Goal: Book appointment/travel/reservation

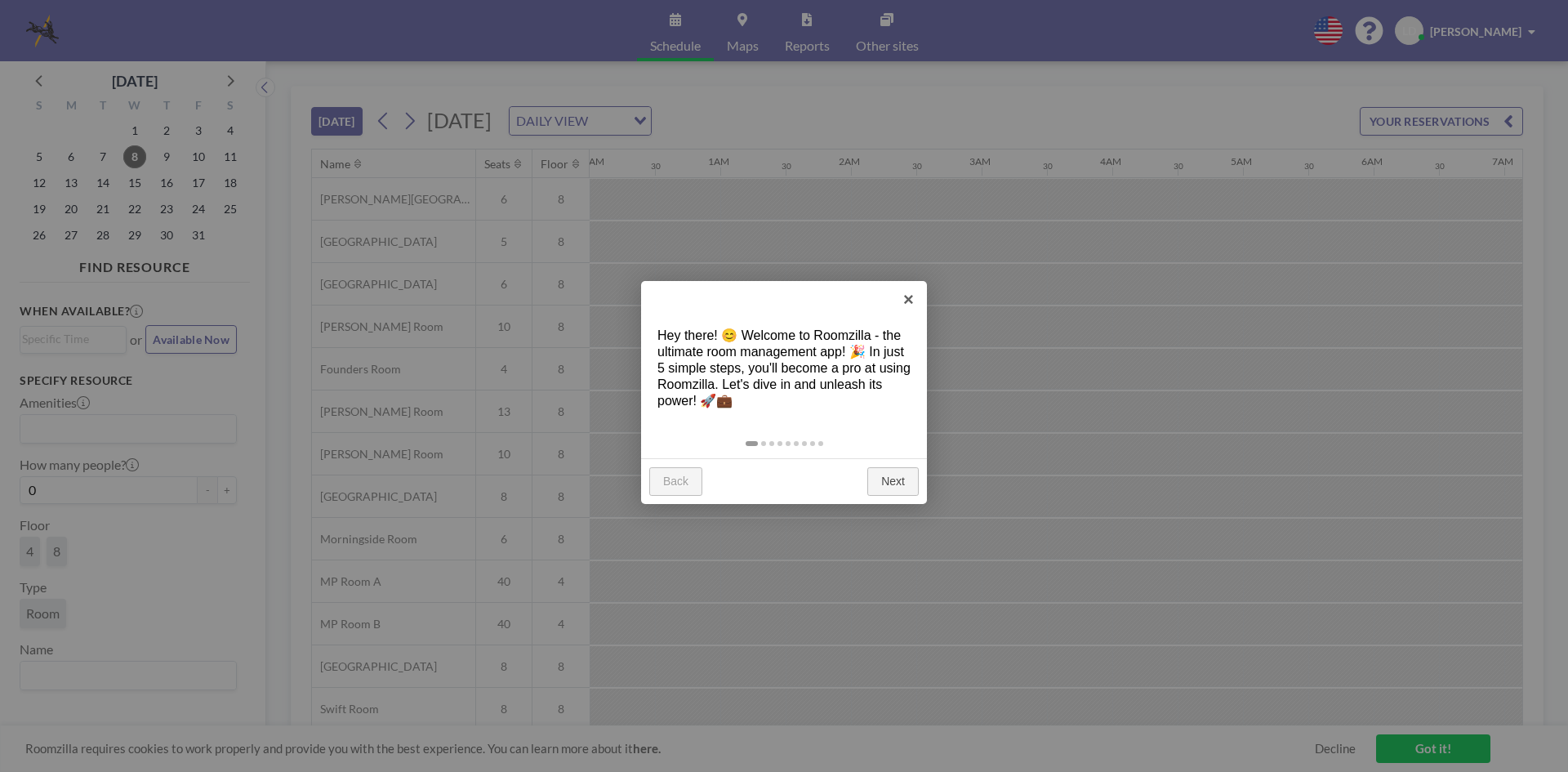
scroll to position [0, 1633]
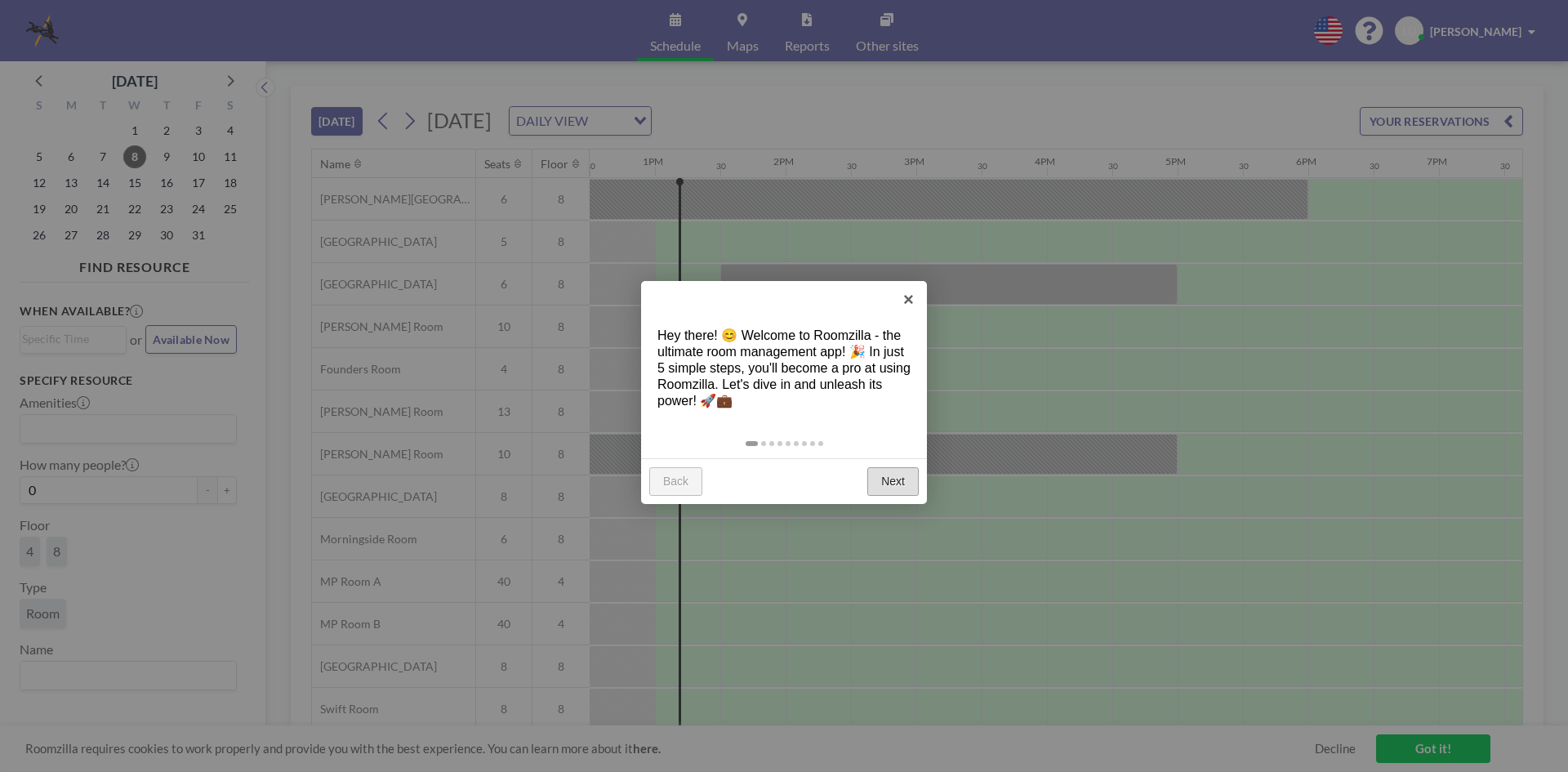
click at [912, 471] on link "Next" at bounding box center [892, 481] width 51 height 30
click at [909, 467] on div at bounding box center [784, 386] width 1568 height 772
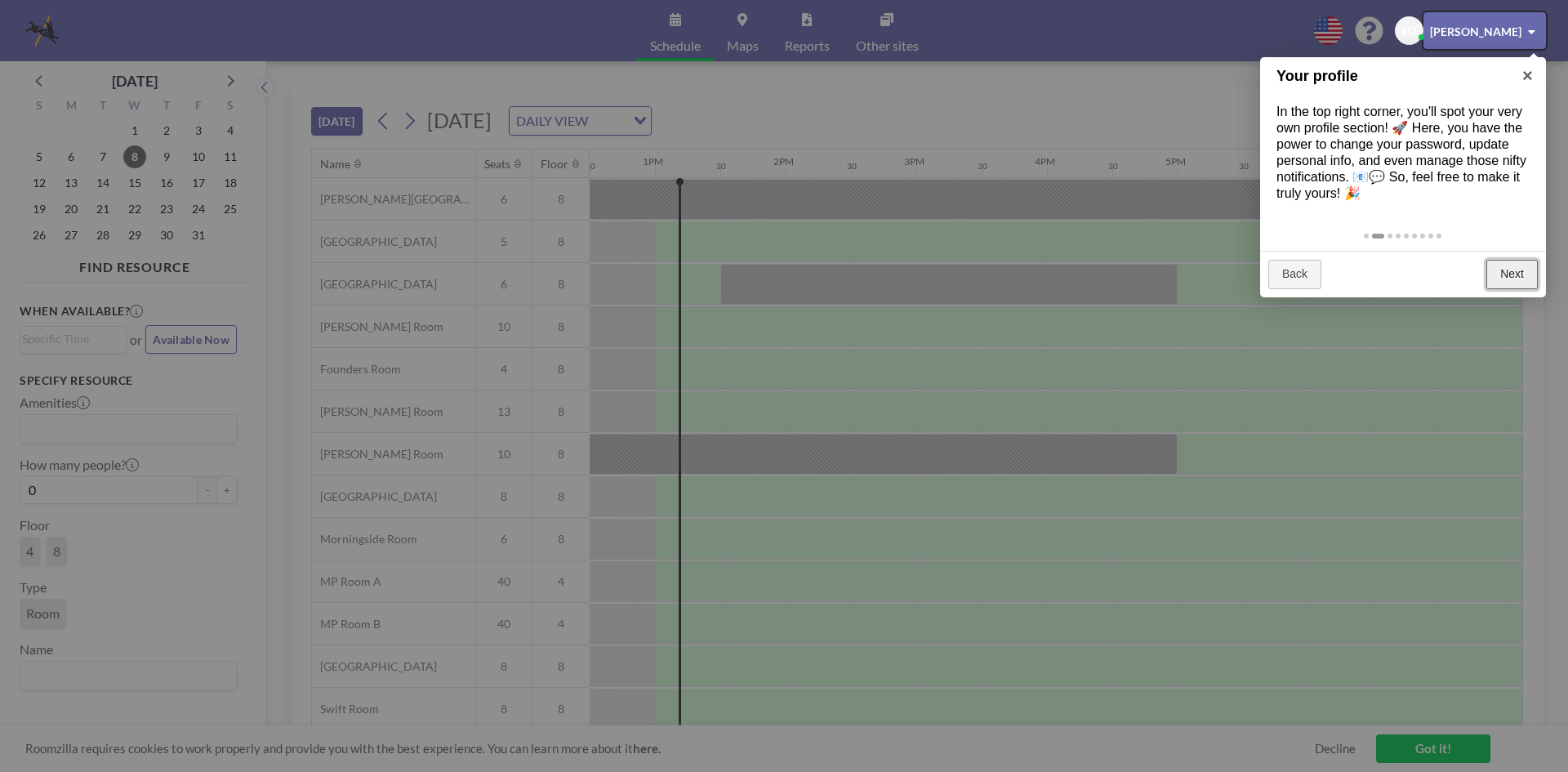
click at [1519, 275] on link "Next" at bounding box center [1512, 274] width 51 height 30
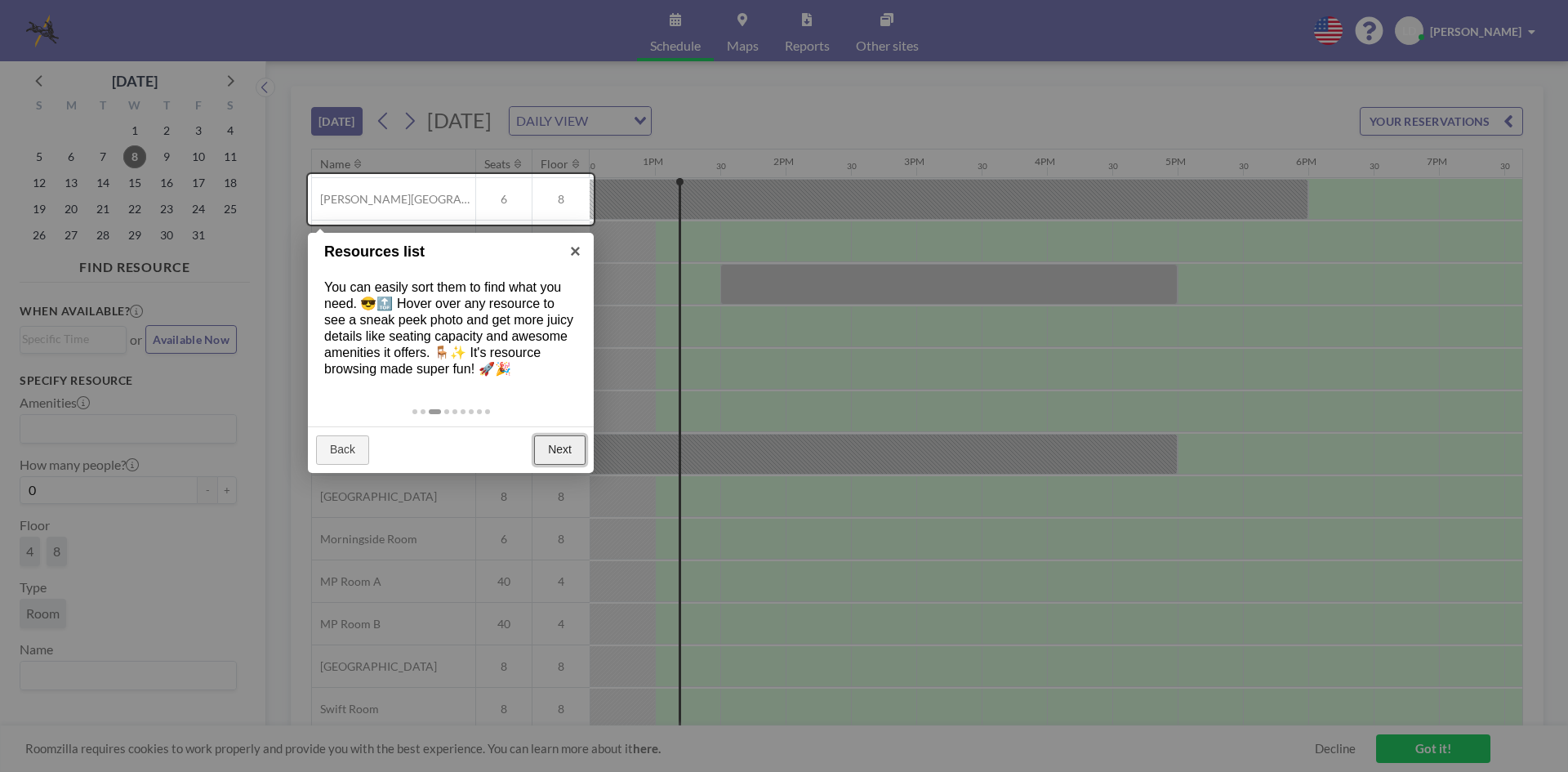
click at [560, 436] on link "Next" at bounding box center [559, 450] width 51 height 30
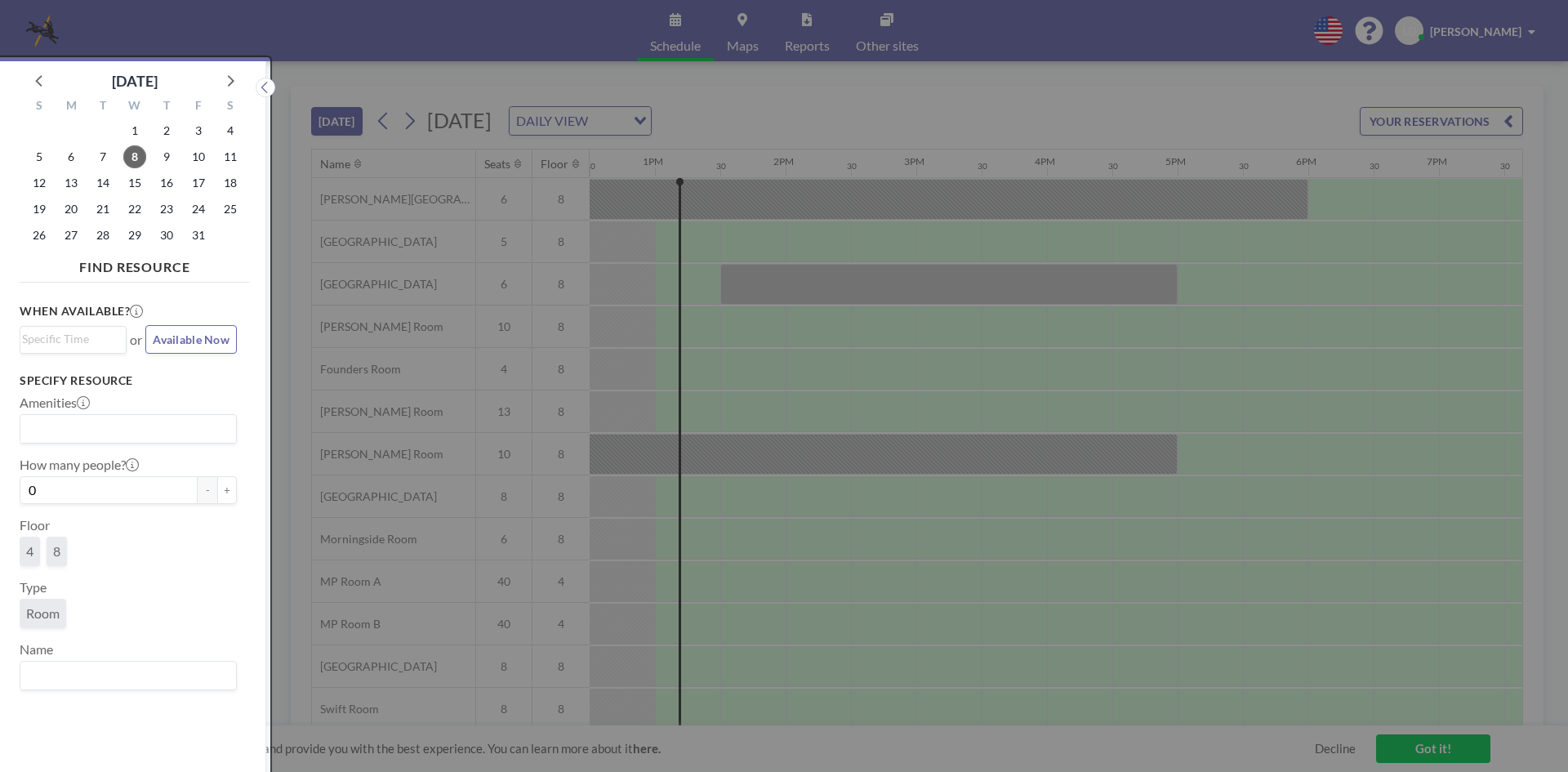
scroll to position [4, 0]
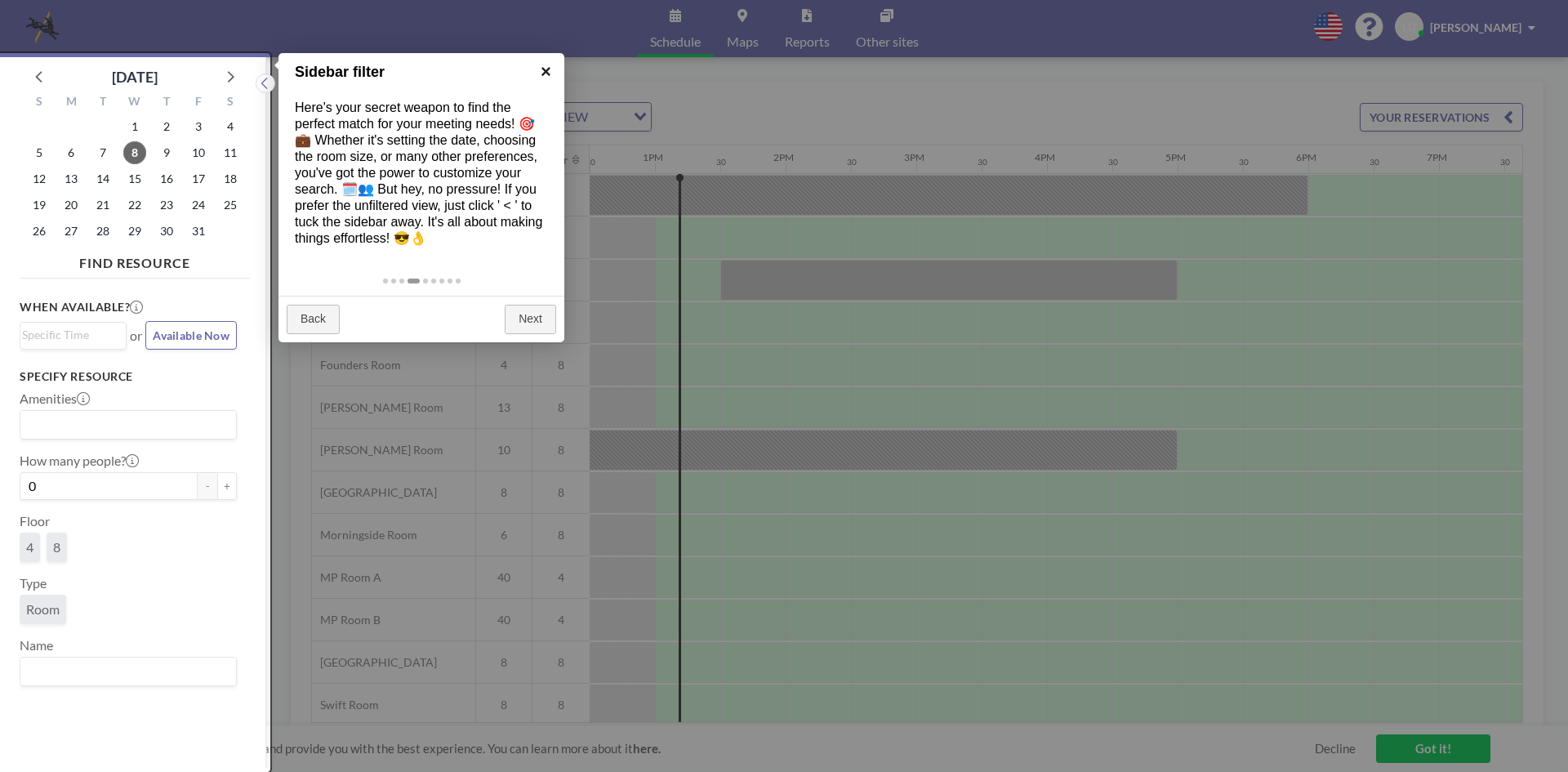
click at [542, 73] on link "×" at bounding box center [546, 71] width 37 height 37
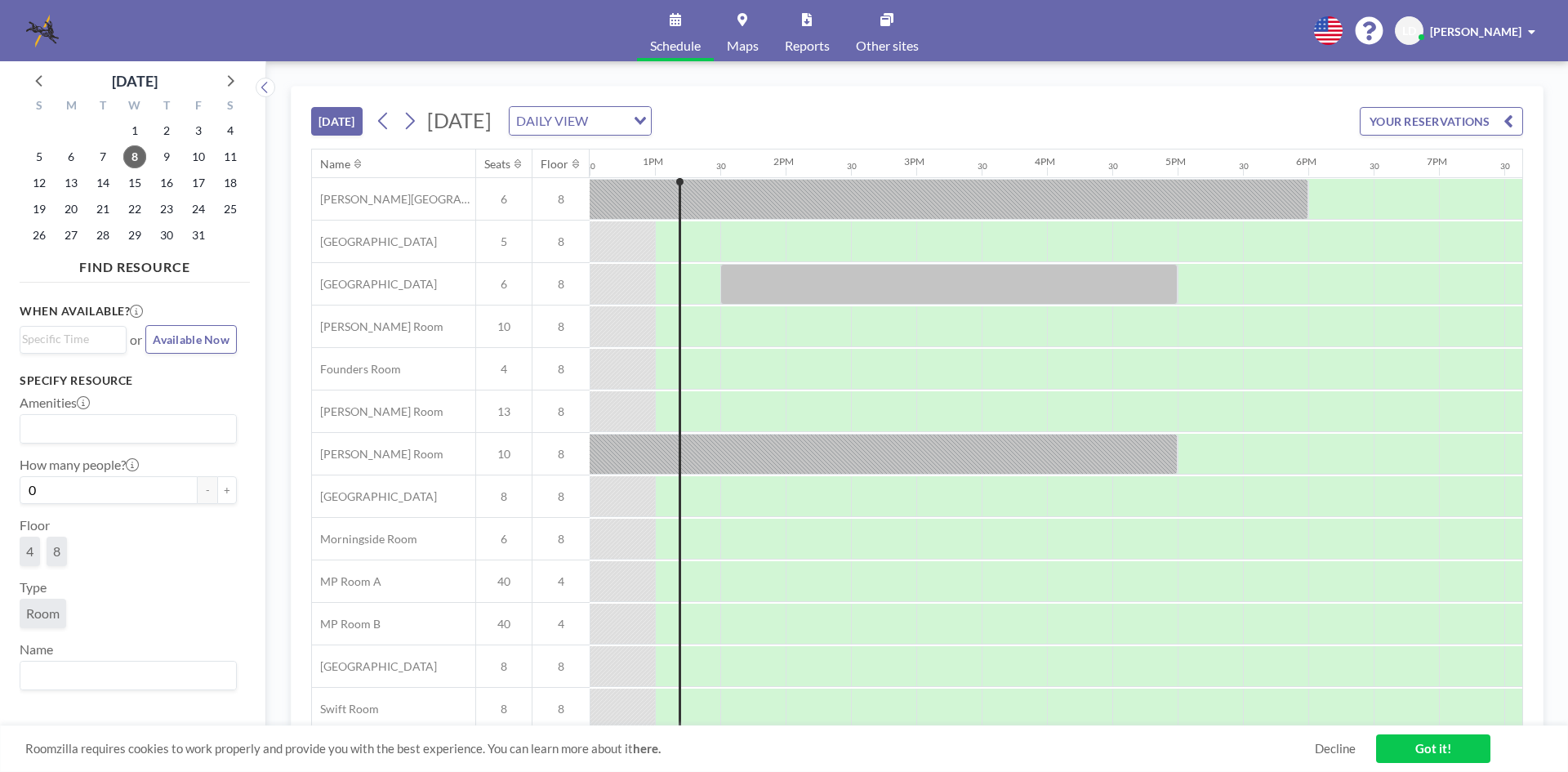
scroll to position [0, 0]
click at [405, 119] on icon at bounding box center [409, 120] width 15 height 24
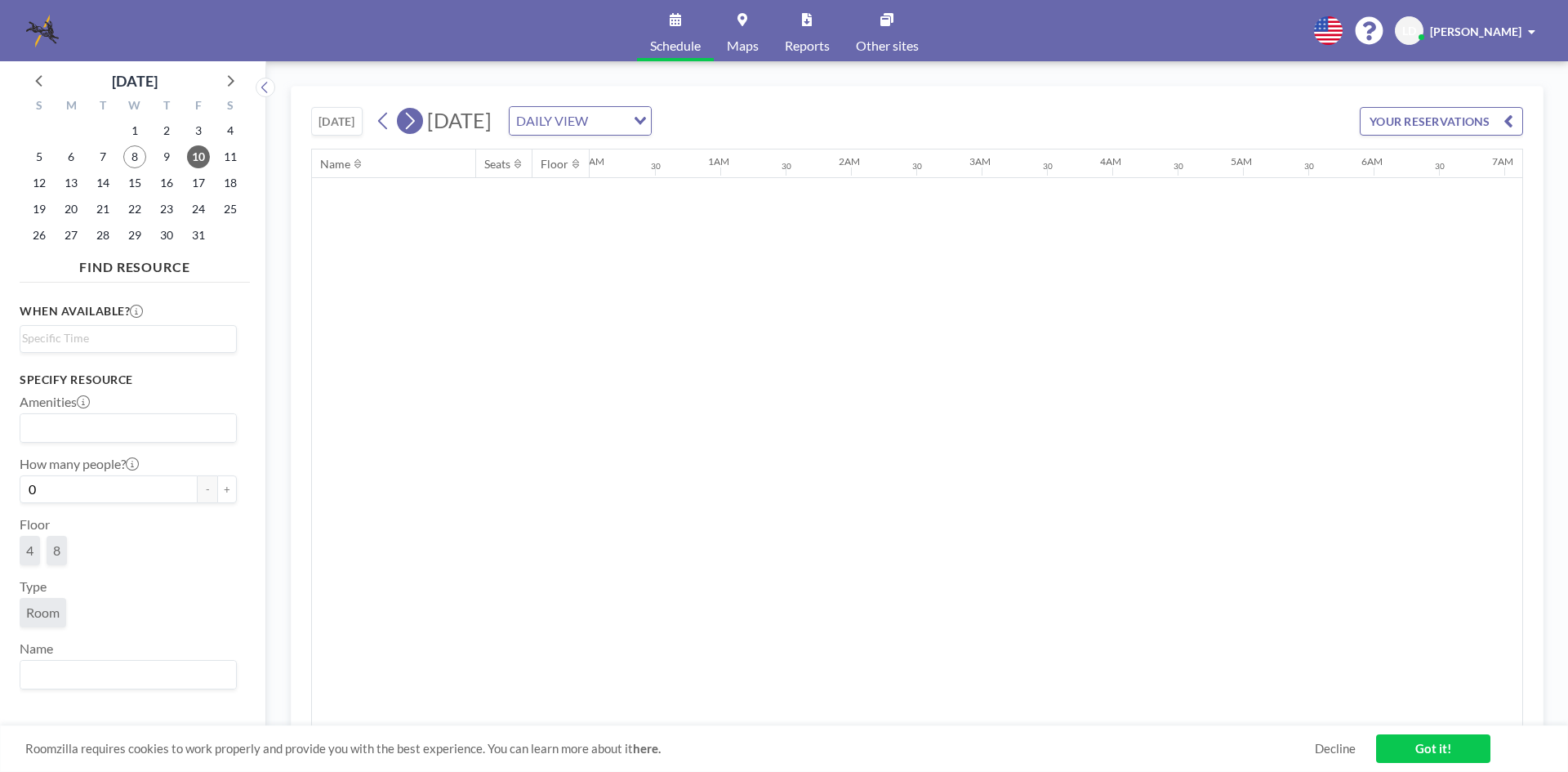
click at [405, 119] on icon at bounding box center [409, 120] width 15 height 24
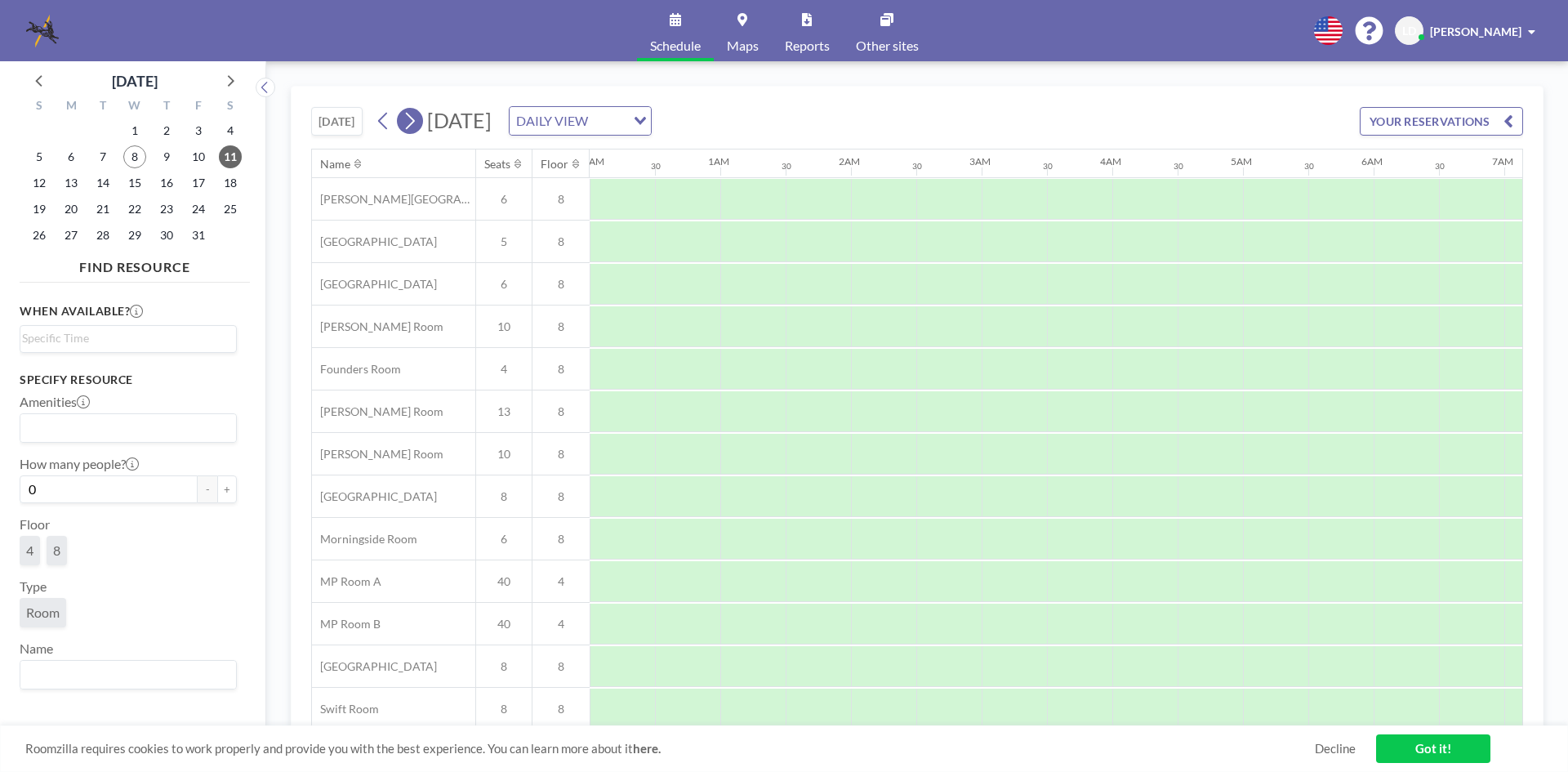
click at [405, 119] on icon at bounding box center [409, 120] width 15 height 24
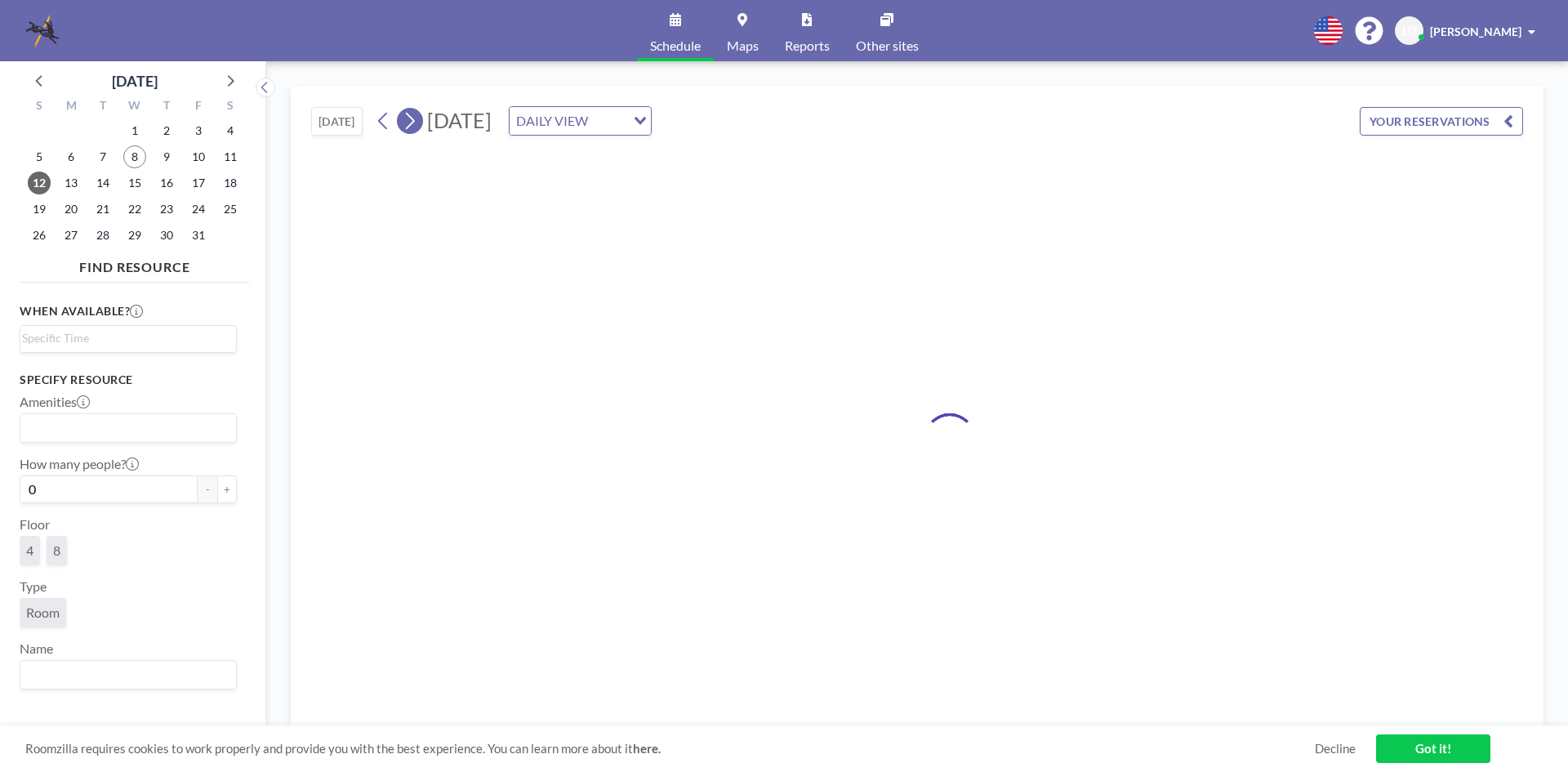
click at [405, 119] on icon at bounding box center [409, 120] width 15 height 24
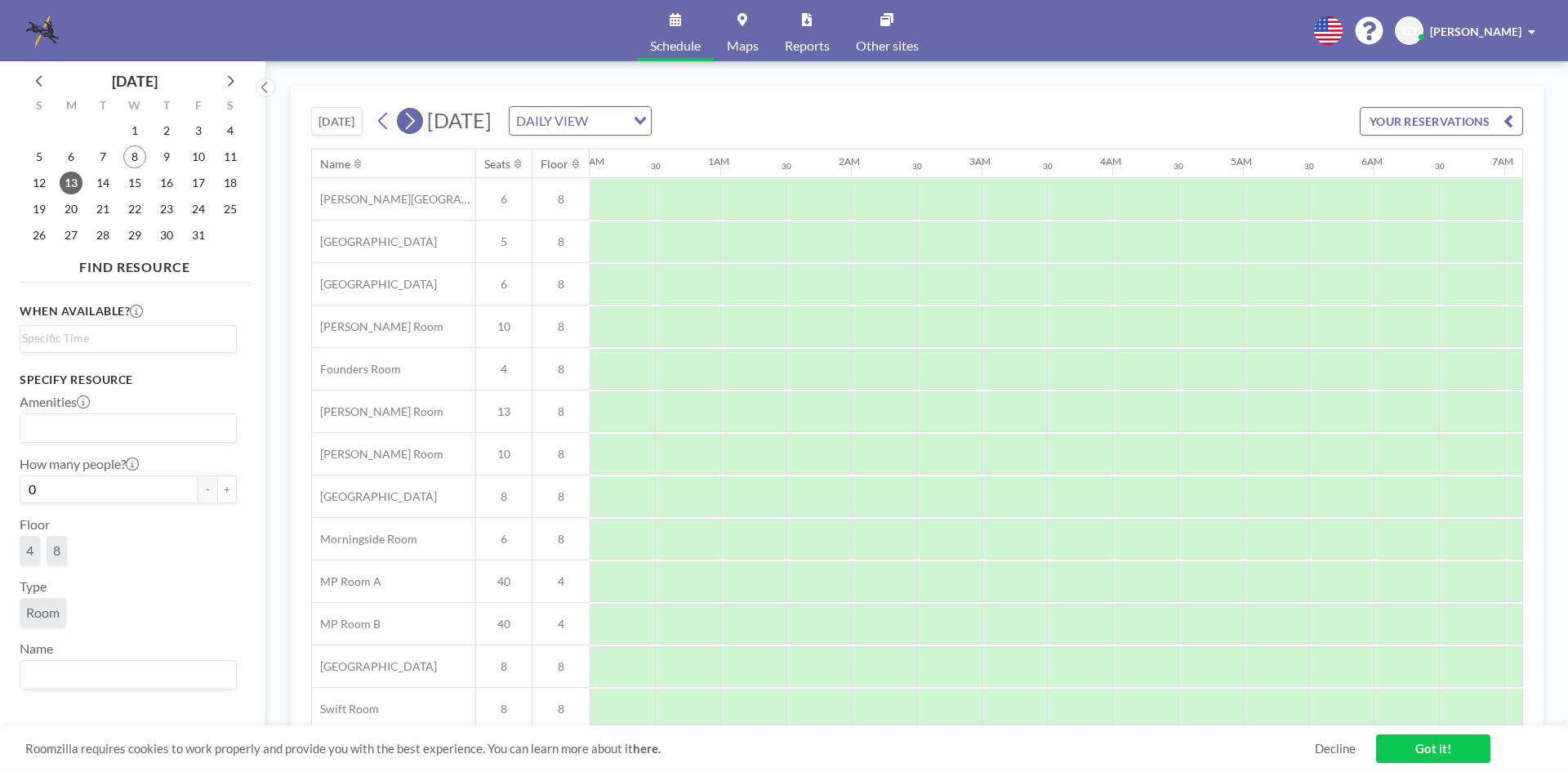
click at [405, 119] on icon at bounding box center [409, 120] width 15 height 24
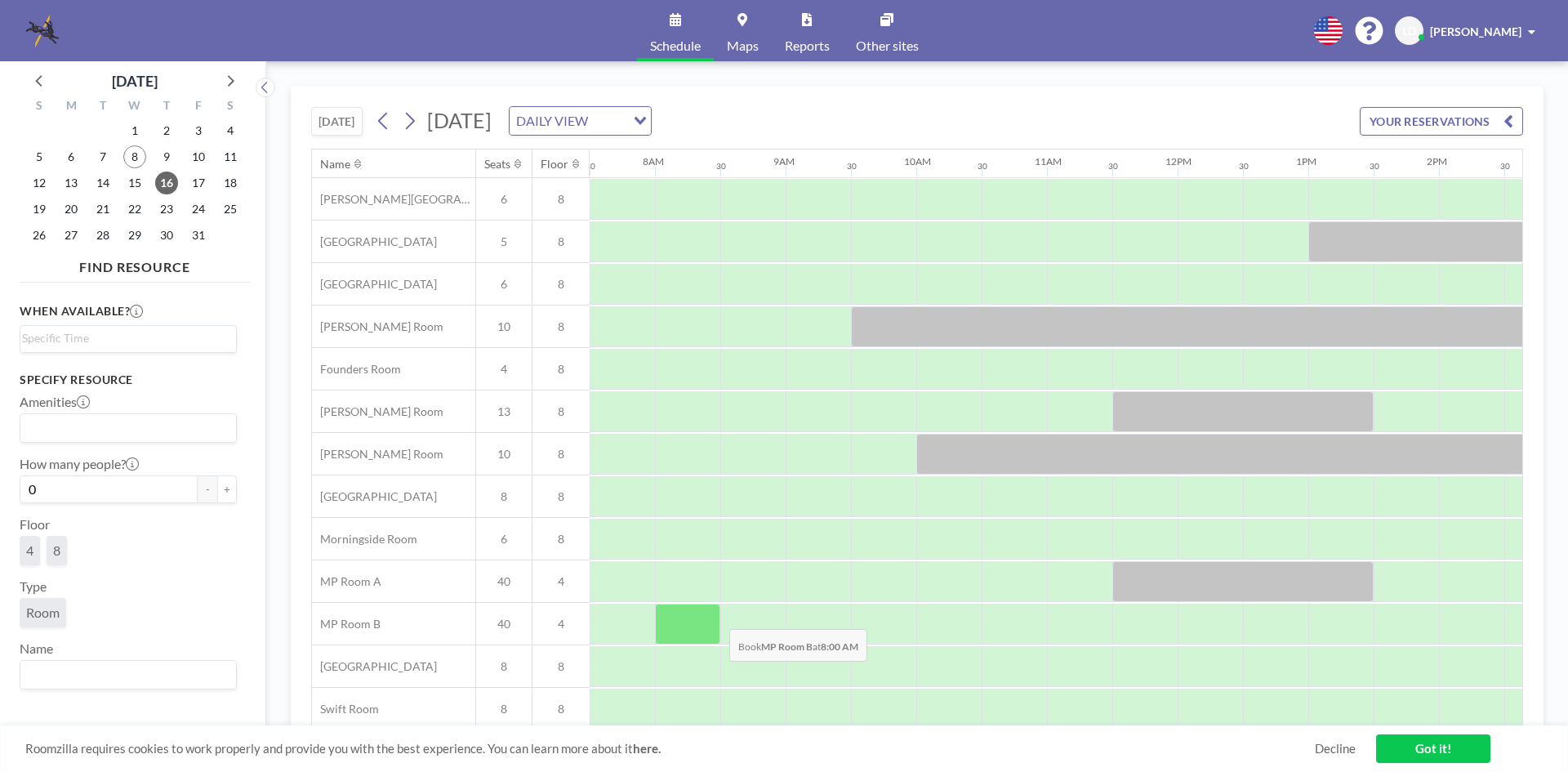
scroll to position [55, 980]
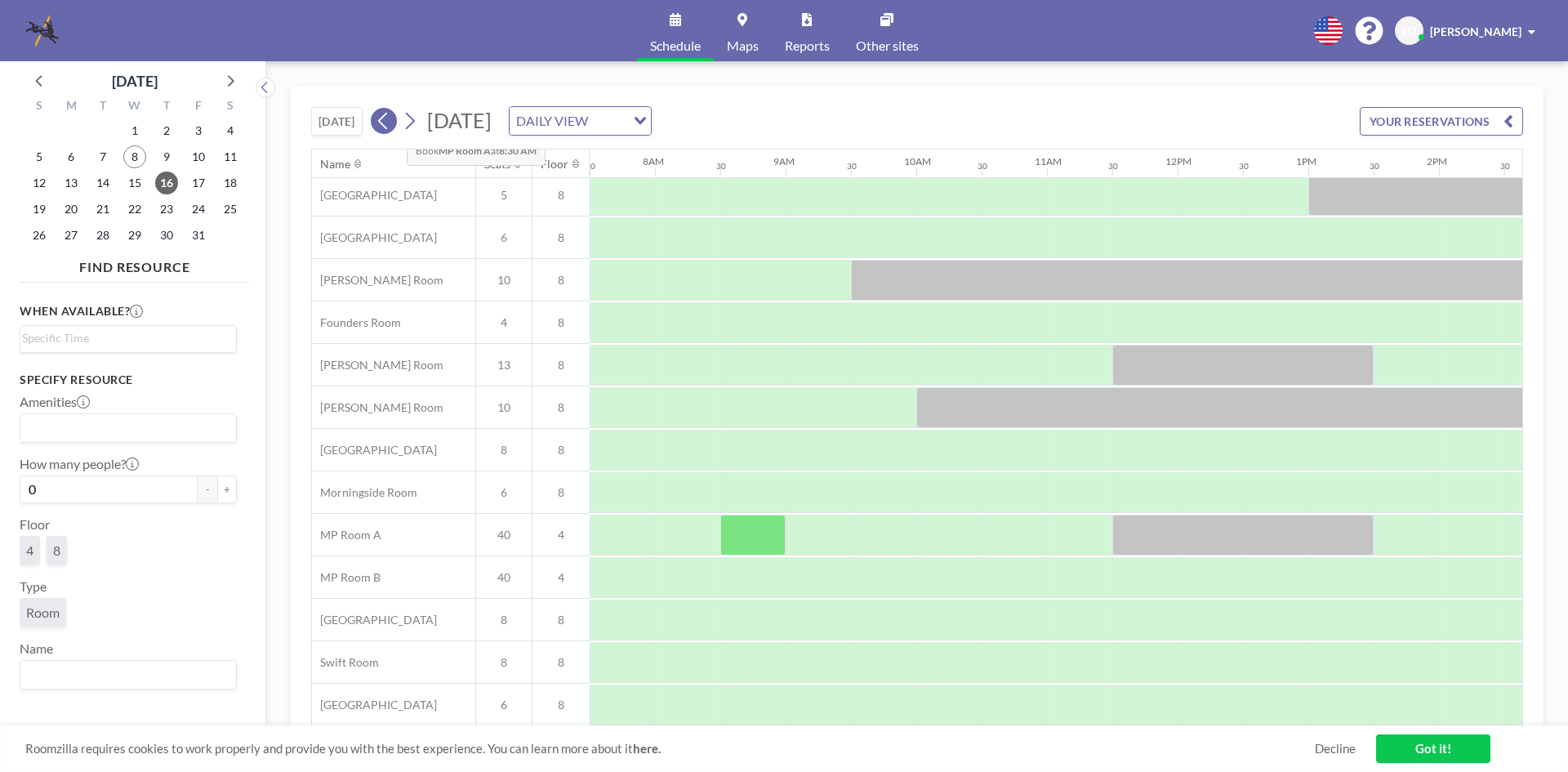
click at [392, 121] on icon at bounding box center [383, 120] width 15 height 24
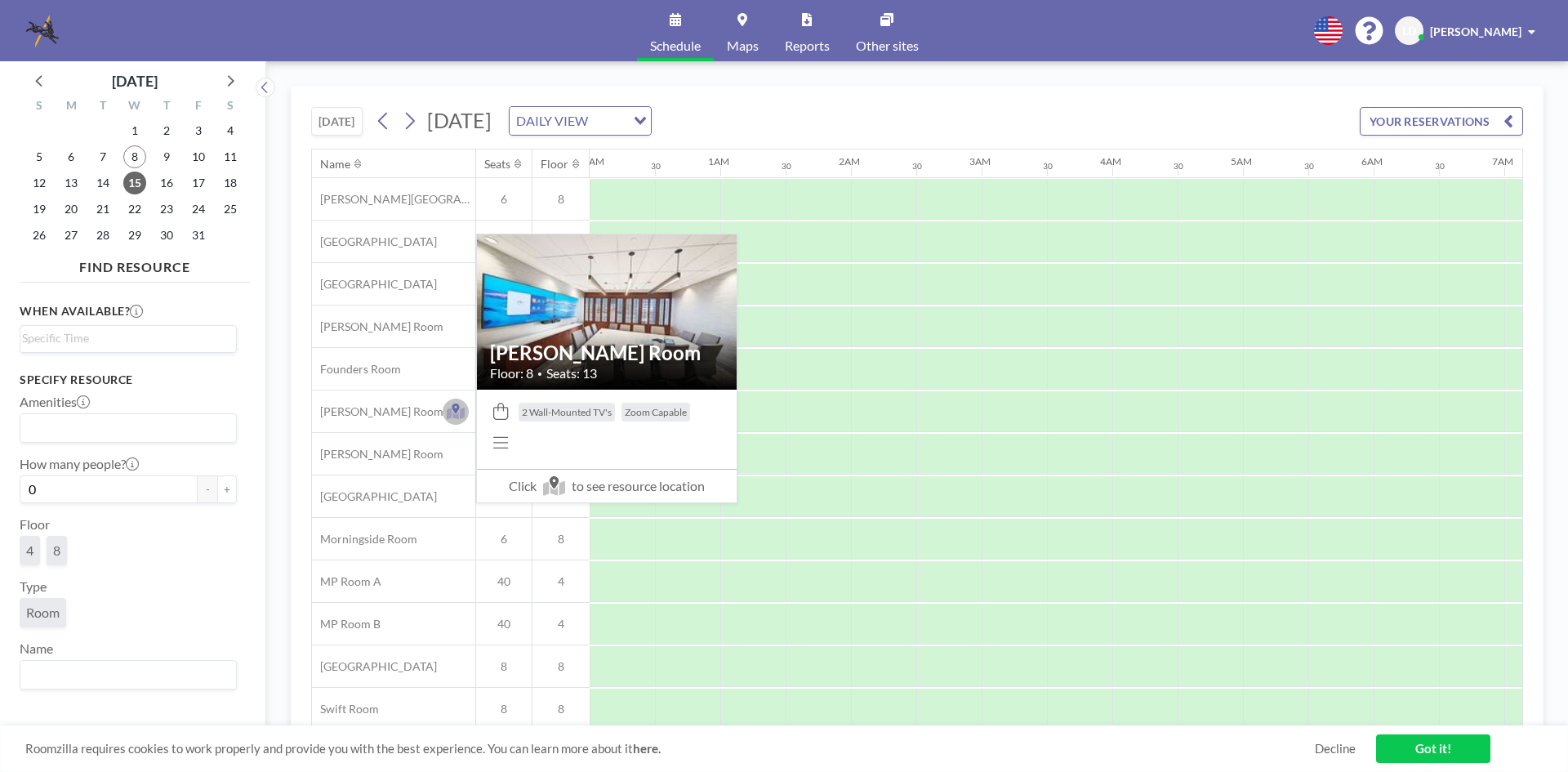
scroll to position [0, 980]
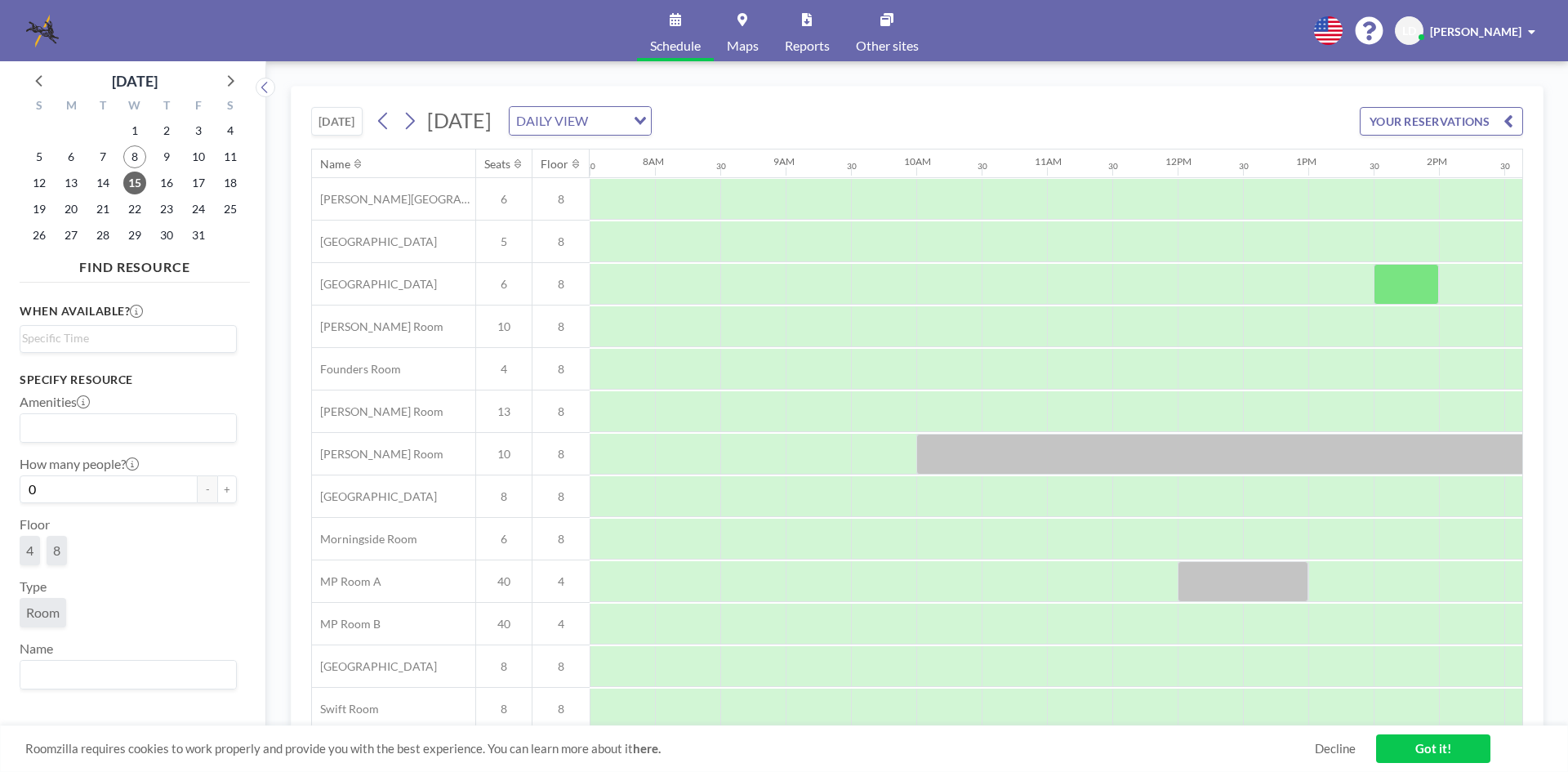
click at [1507, 35] on span "[PERSON_NAME]" at bounding box center [1476, 30] width 91 height 13
